Goal: Transaction & Acquisition: Purchase product/service

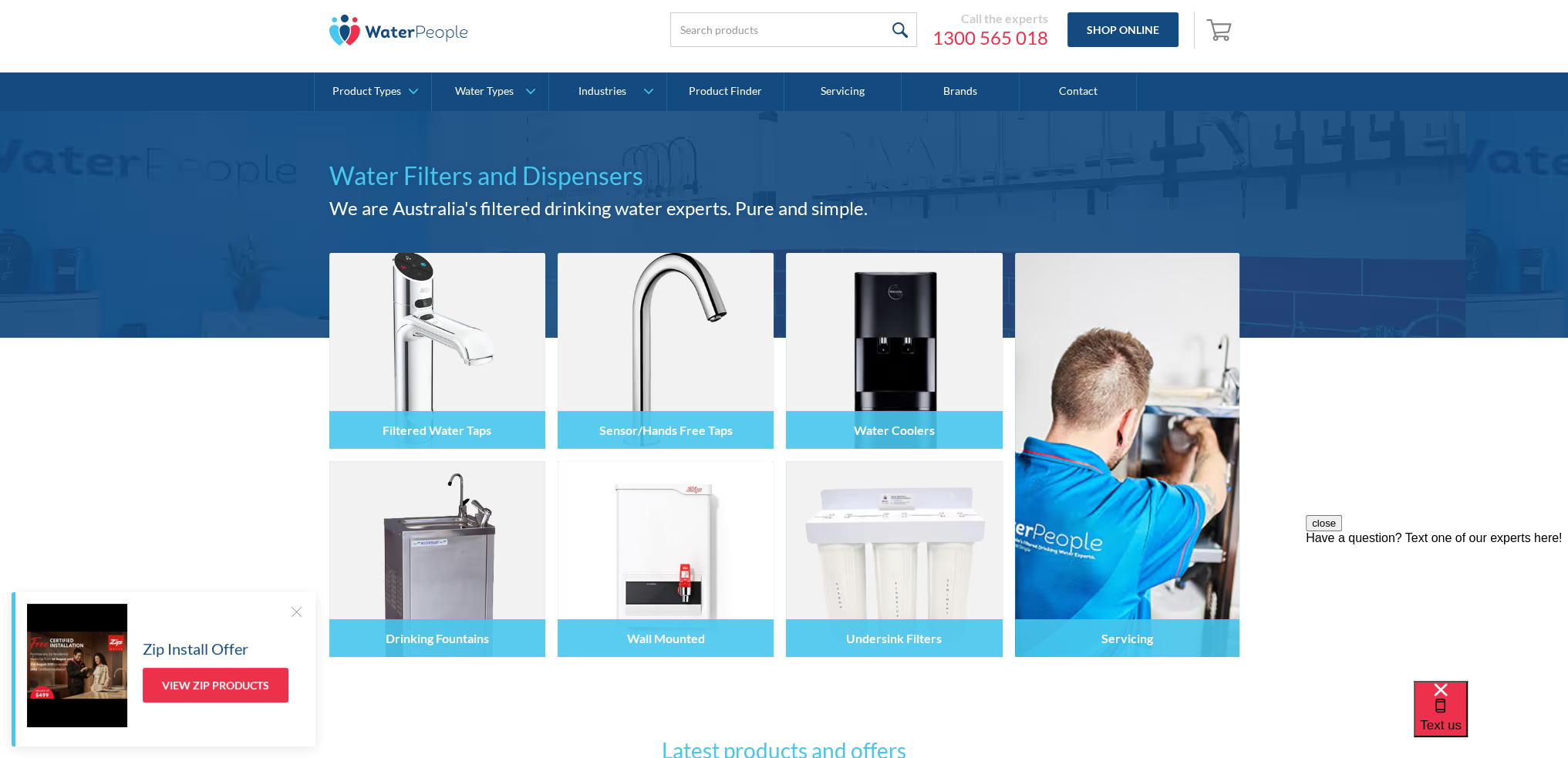
scroll to position [77, 0]
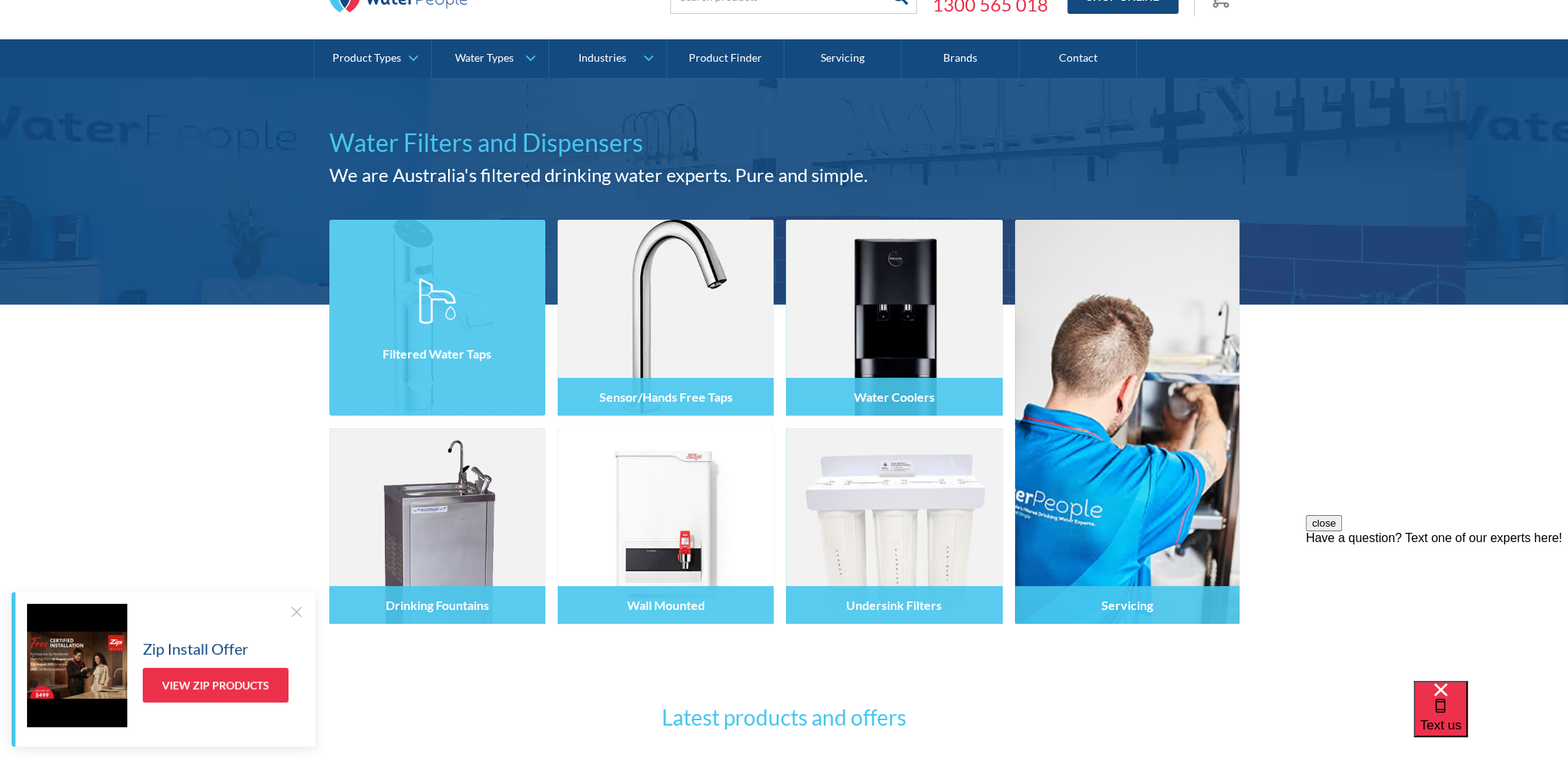
click at [412, 343] on div "Filtered Water Taps" at bounding box center [437, 354] width 216 height 37
